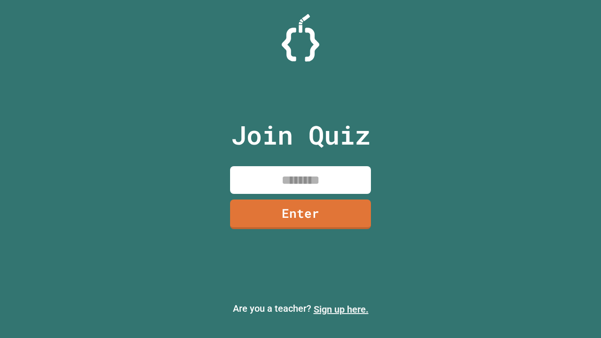
click at [341, 310] on link "Sign up here." at bounding box center [341, 309] width 55 height 11
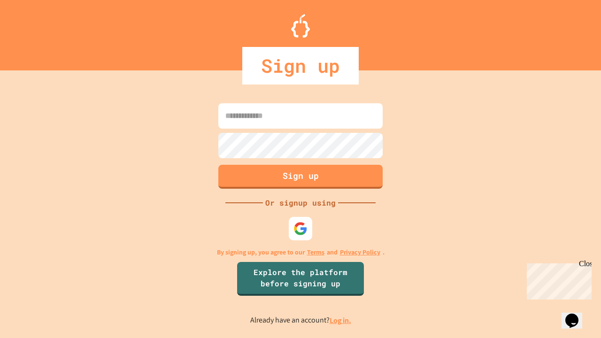
click at [341, 320] on link "Log in." at bounding box center [341, 321] width 22 height 10
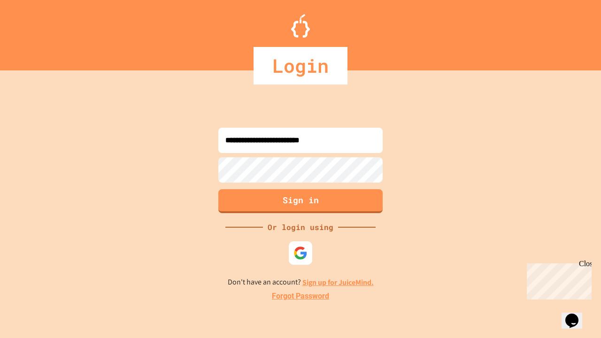
type input "**********"
